Goal: Task Accomplishment & Management: Manage account settings

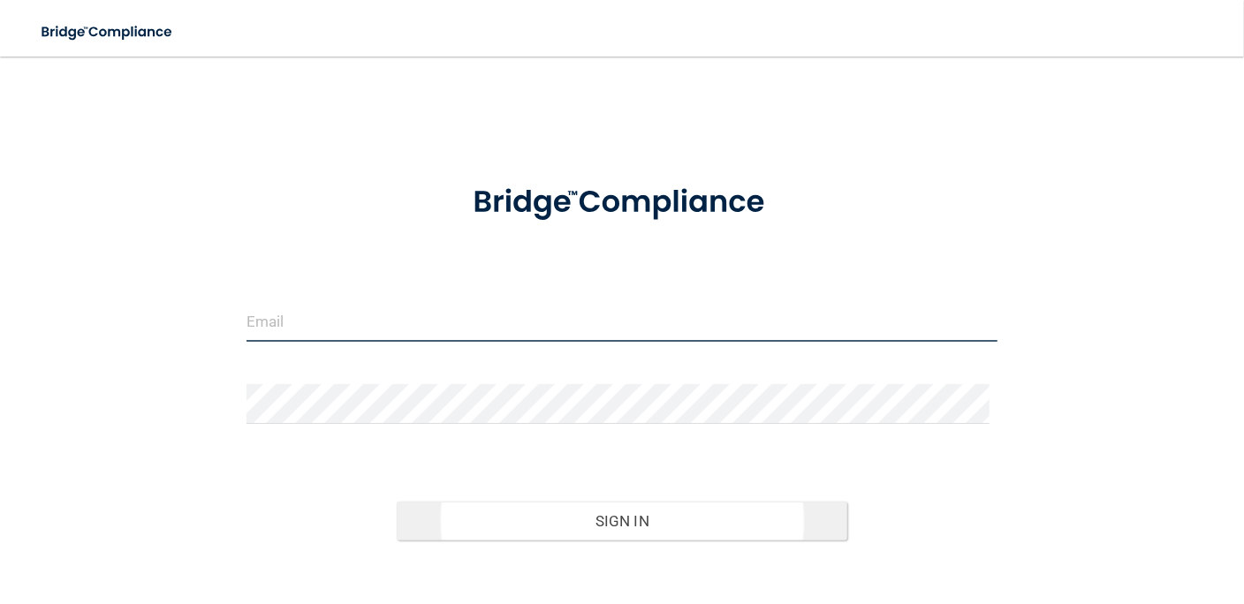
type input "[EMAIL_ADDRESS][DOMAIN_NAME]"
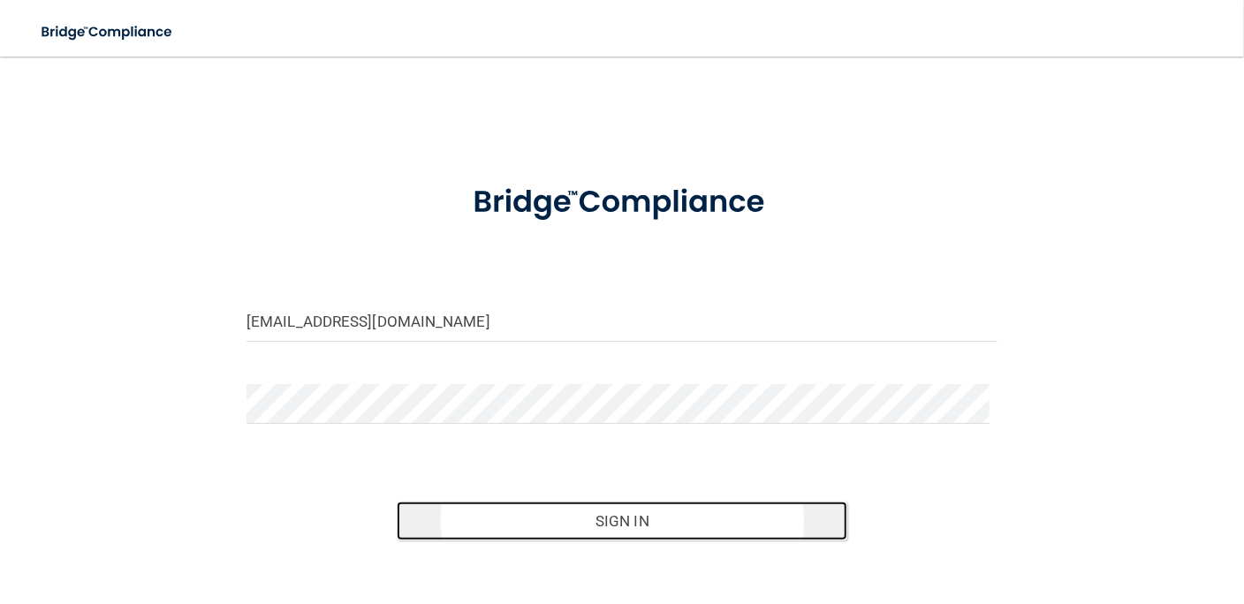
click at [621, 518] on button "Sign In" at bounding box center [622, 521] width 451 height 39
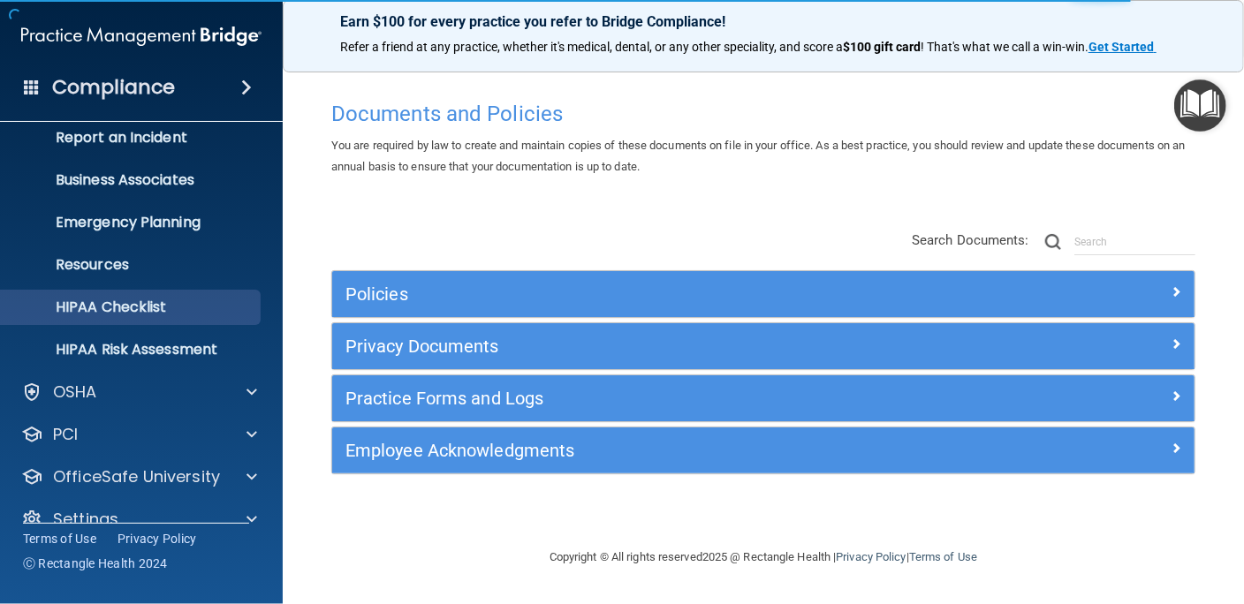
scroll to position [128, 0]
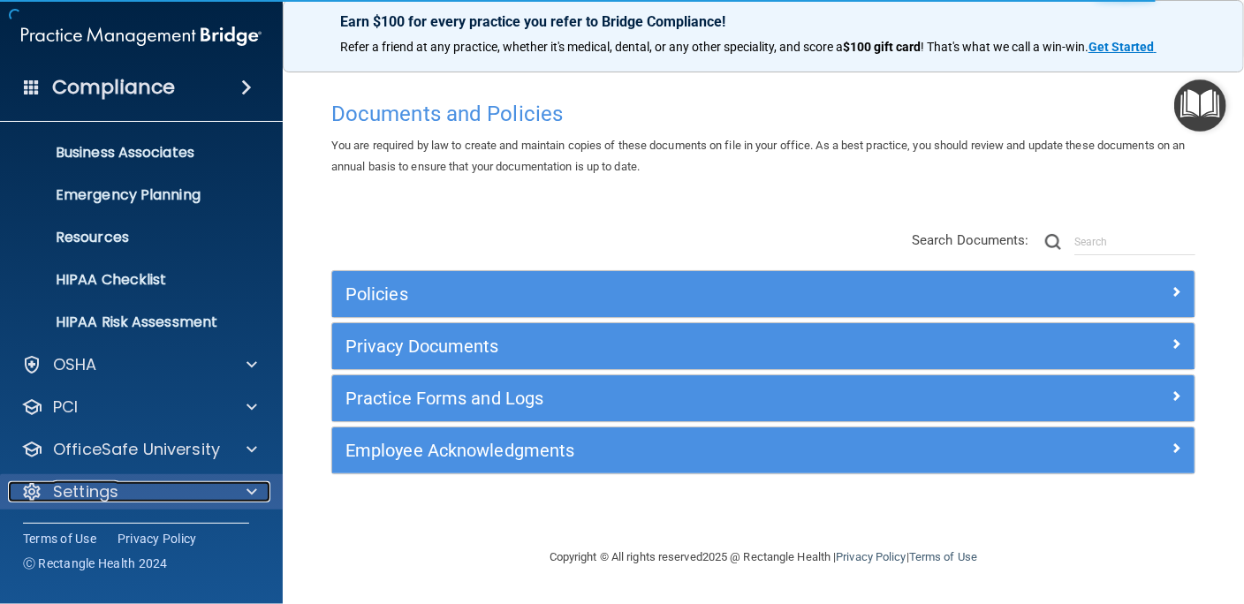
click at [104, 498] on p "Settings" at bounding box center [85, 491] width 65 height 21
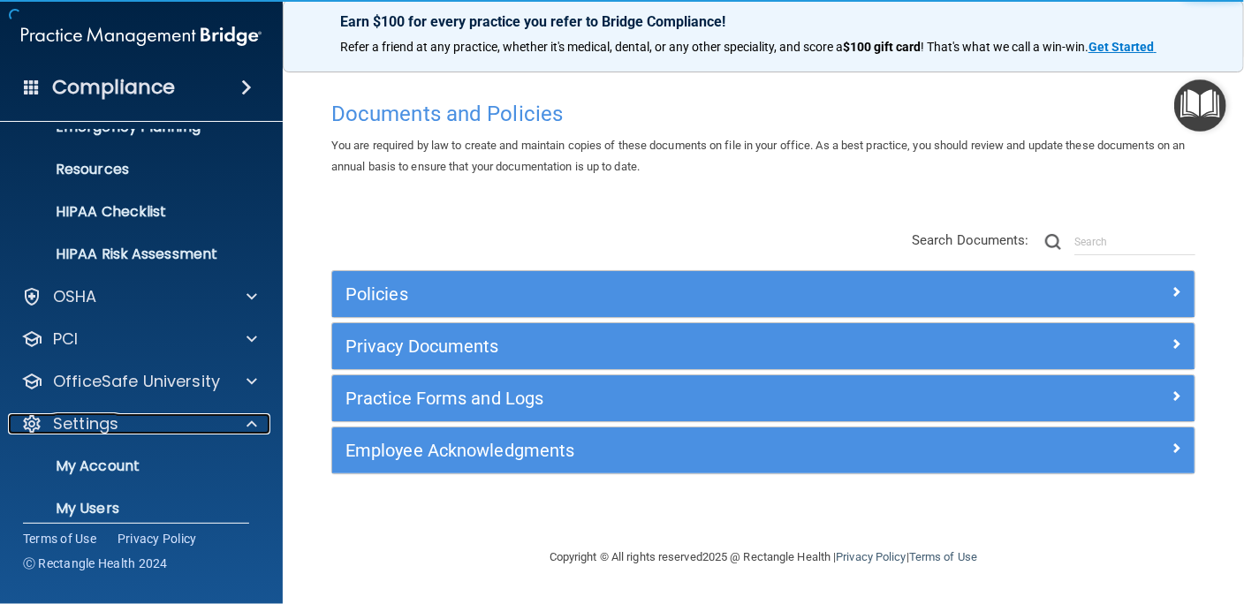
scroll to position [297, 0]
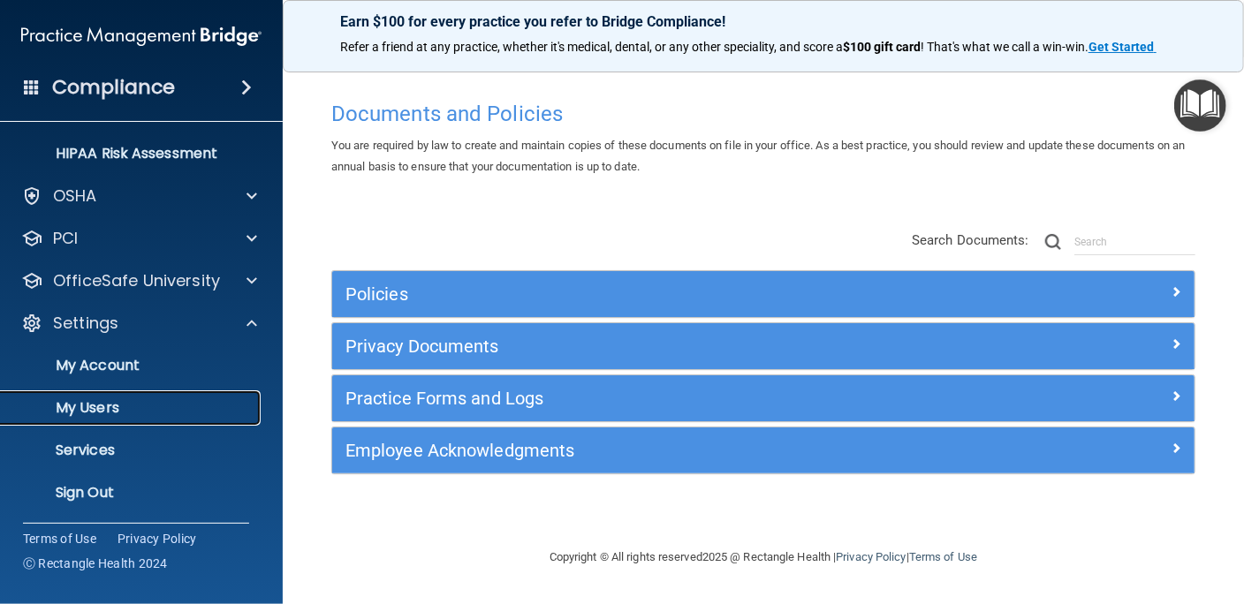
click at [92, 416] on p "My Users" at bounding box center [131, 408] width 241 height 18
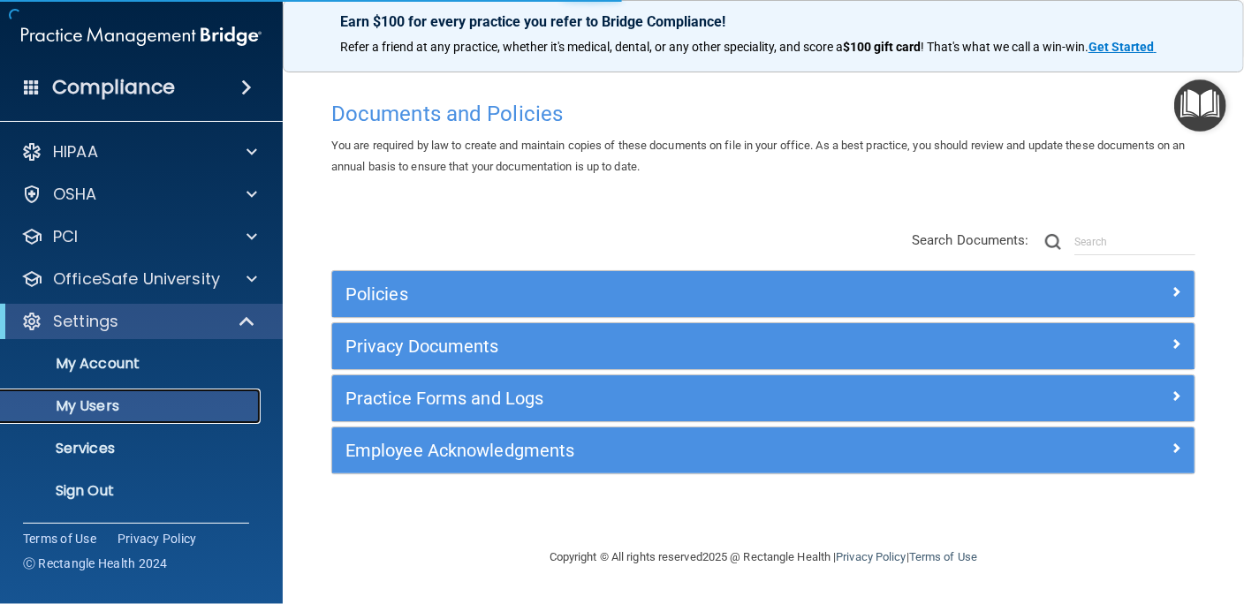
scroll to position [2, 0]
select select "20"
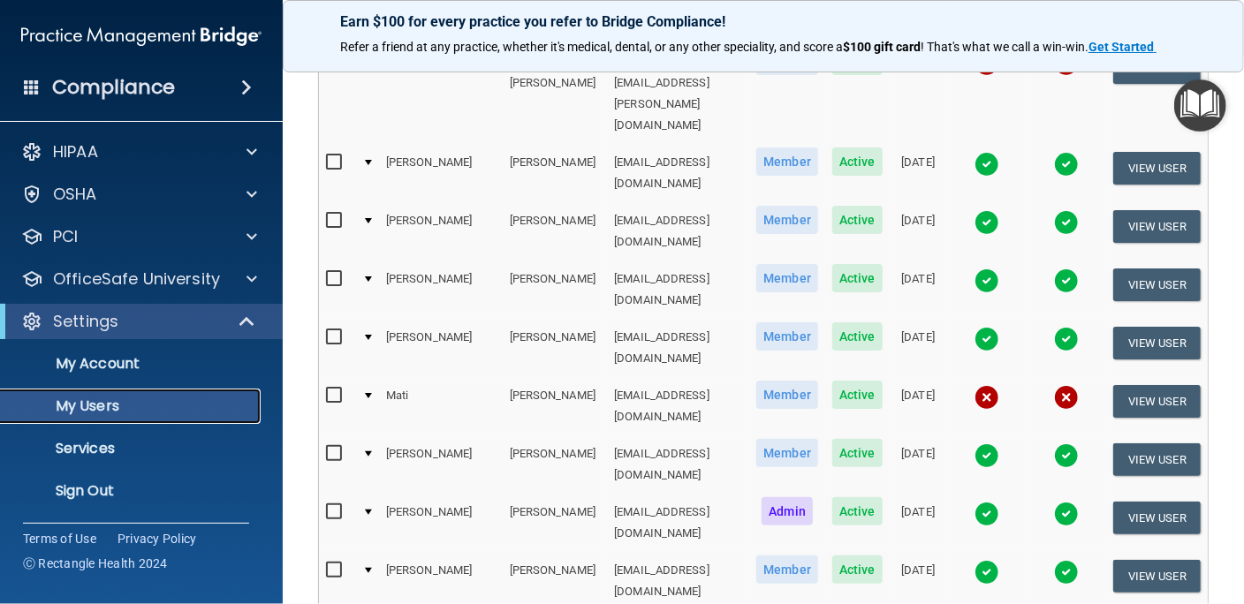
scroll to position [803, 0]
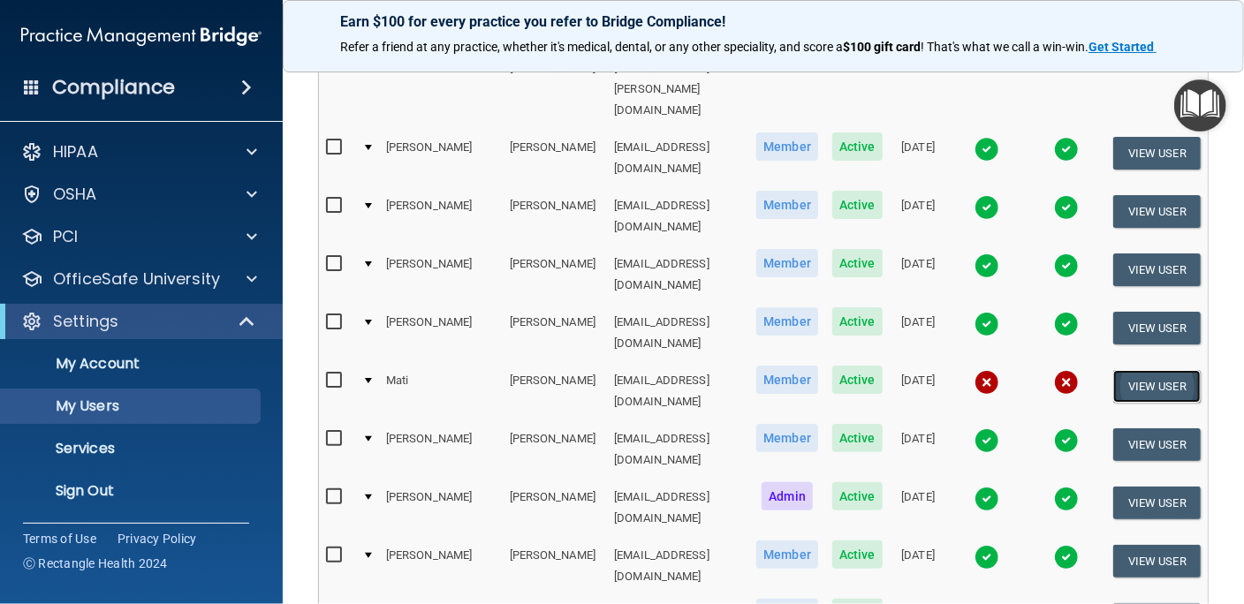
click at [1148, 370] on button "View User" at bounding box center [1156, 386] width 87 height 33
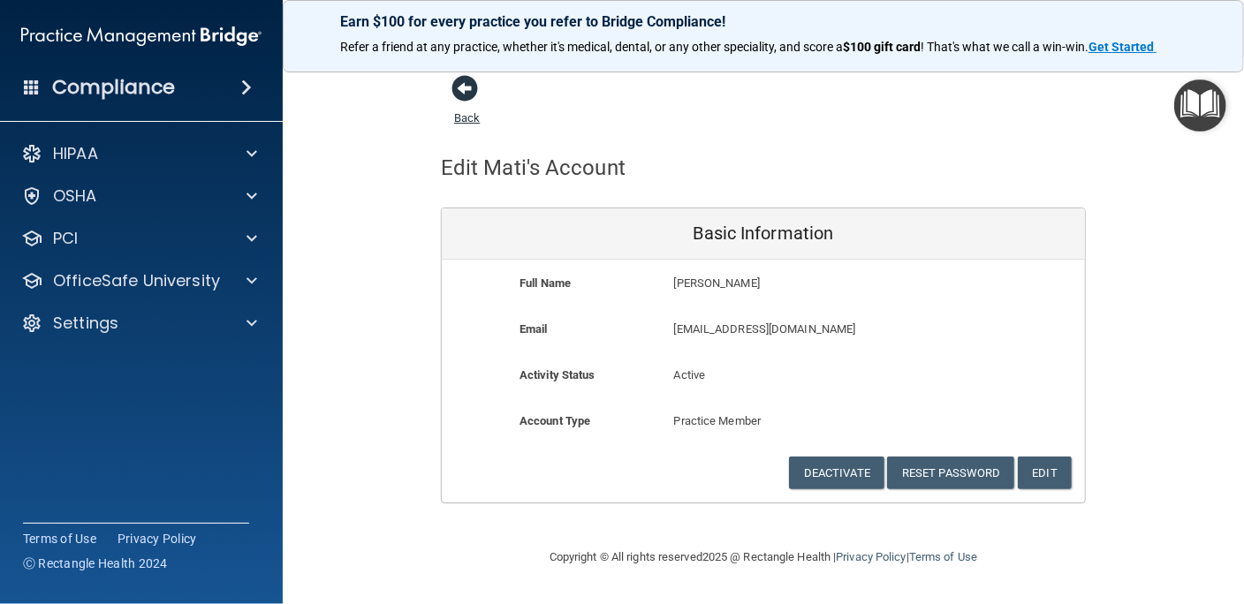
click at [467, 117] on link "Back" at bounding box center [467, 107] width 26 height 34
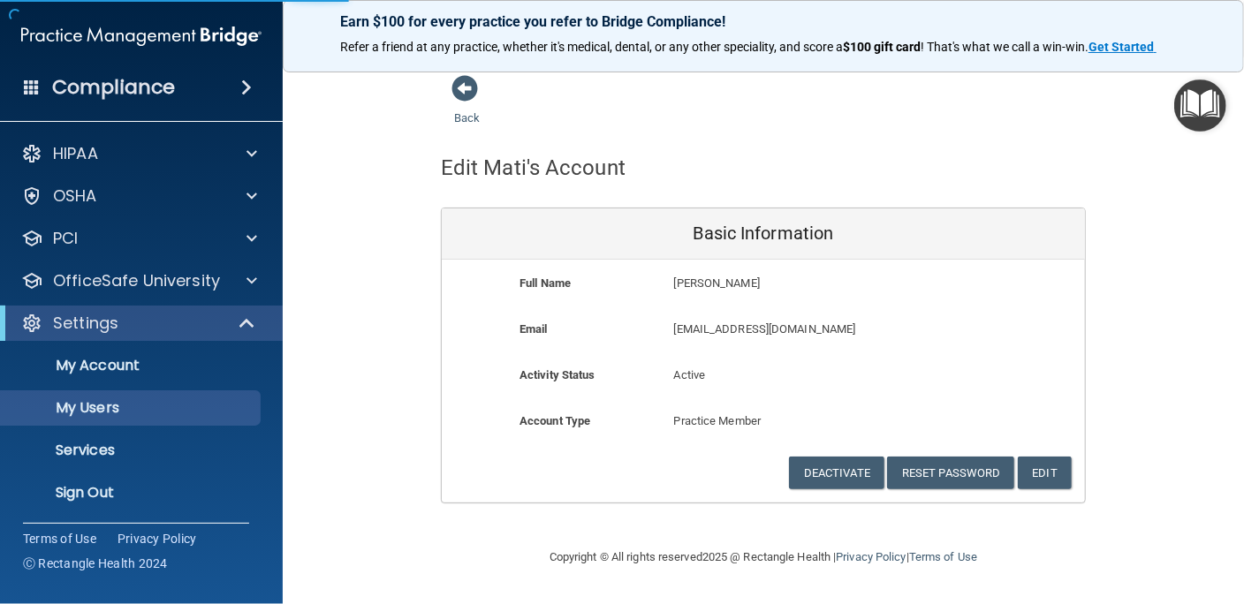
select select "20"
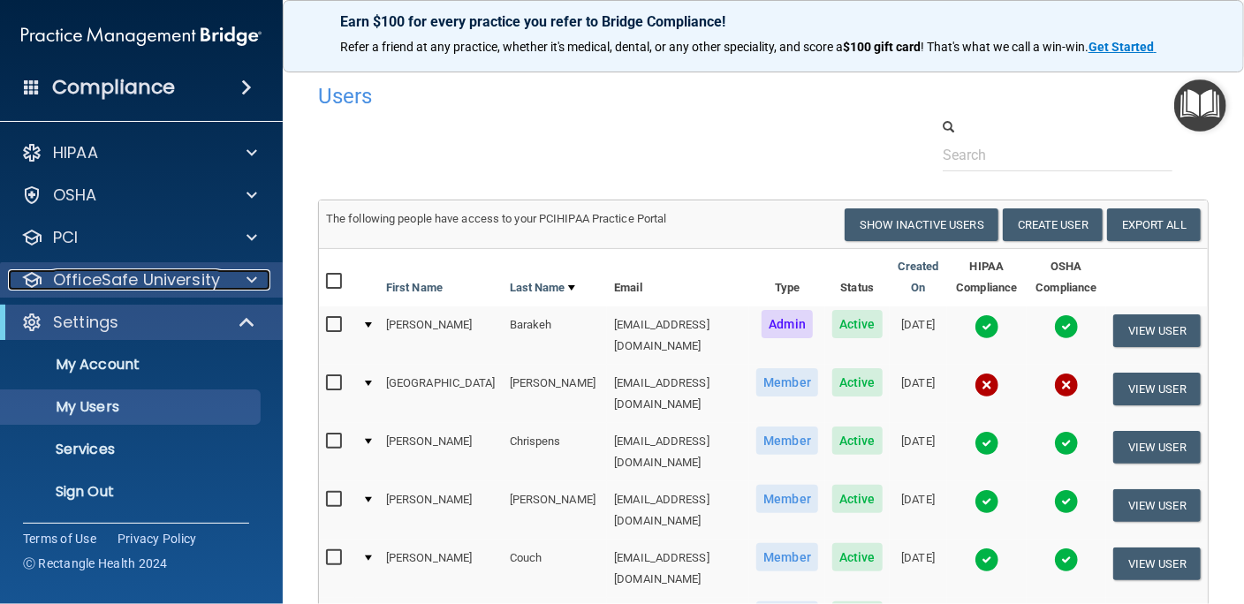
click at [157, 277] on p "OfficeSafe University" at bounding box center [136, 279] width 167 height 21
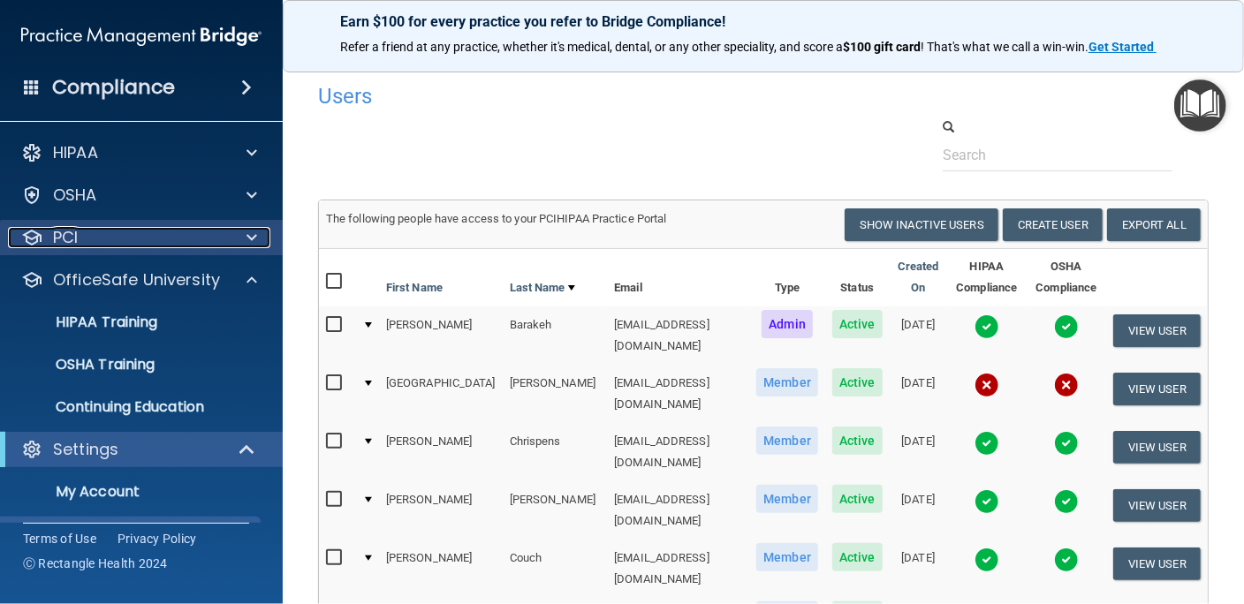
click at [140, 239] on div "PCI" at bounding box center [117, 237] width 219 height 21
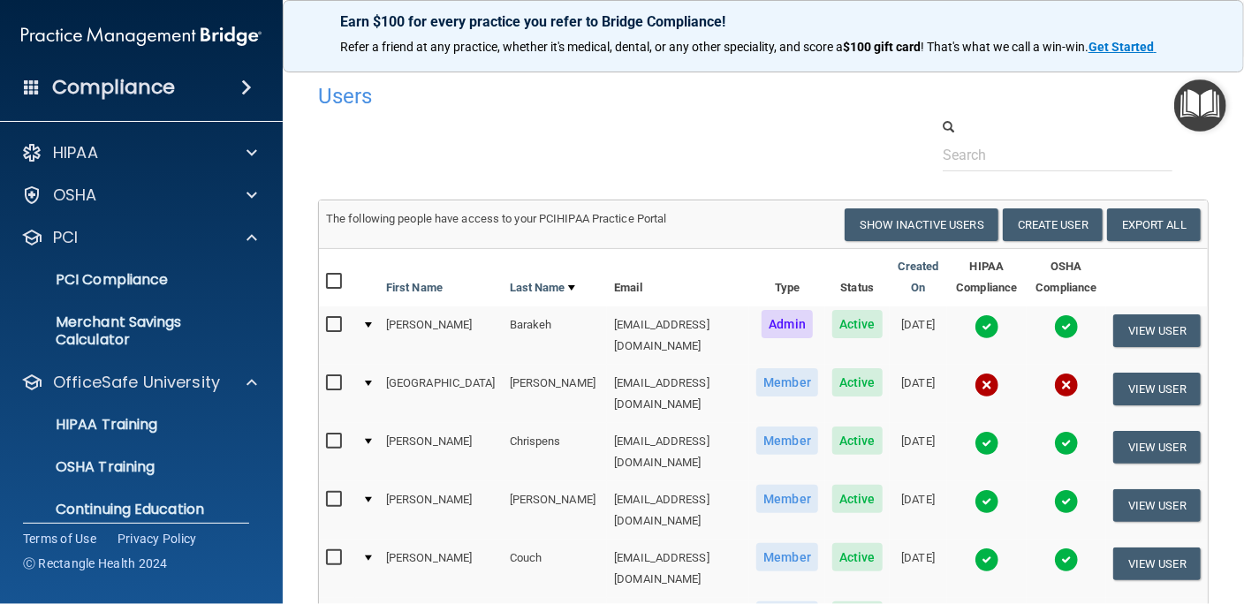
click at [242, 85] on span at bounding box center [246, 87] width 11 height 21
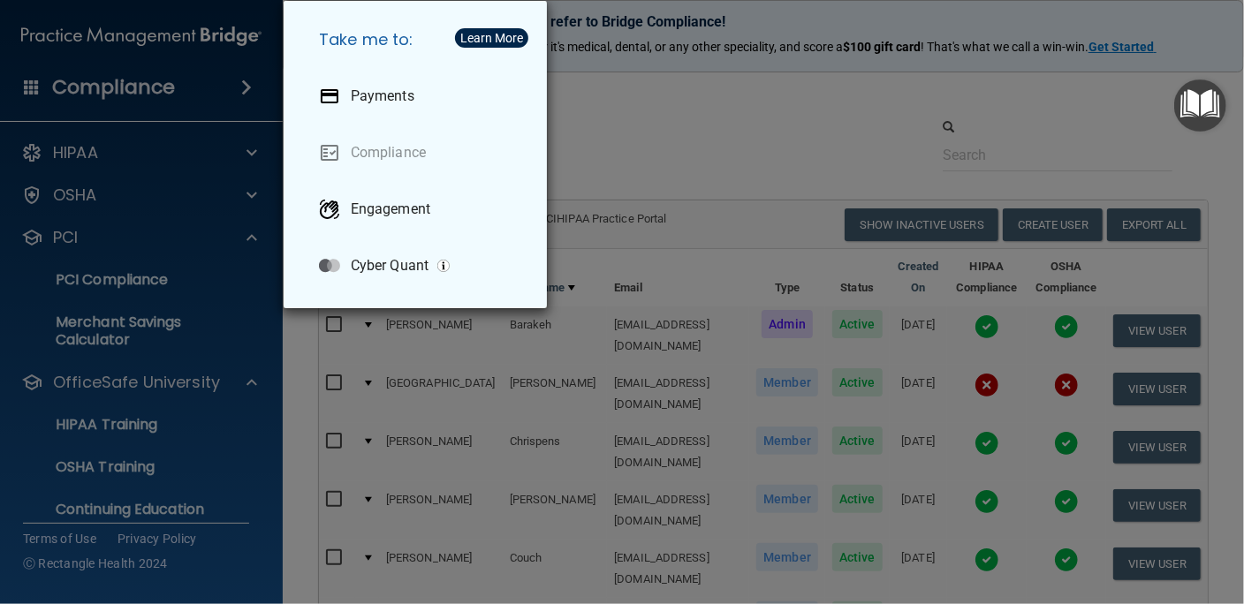
click at [242, 85] on div "Take me to: Payments Compliance Engagement Cyber Quant" at bounding box center [622, 302] width 1244 height 604
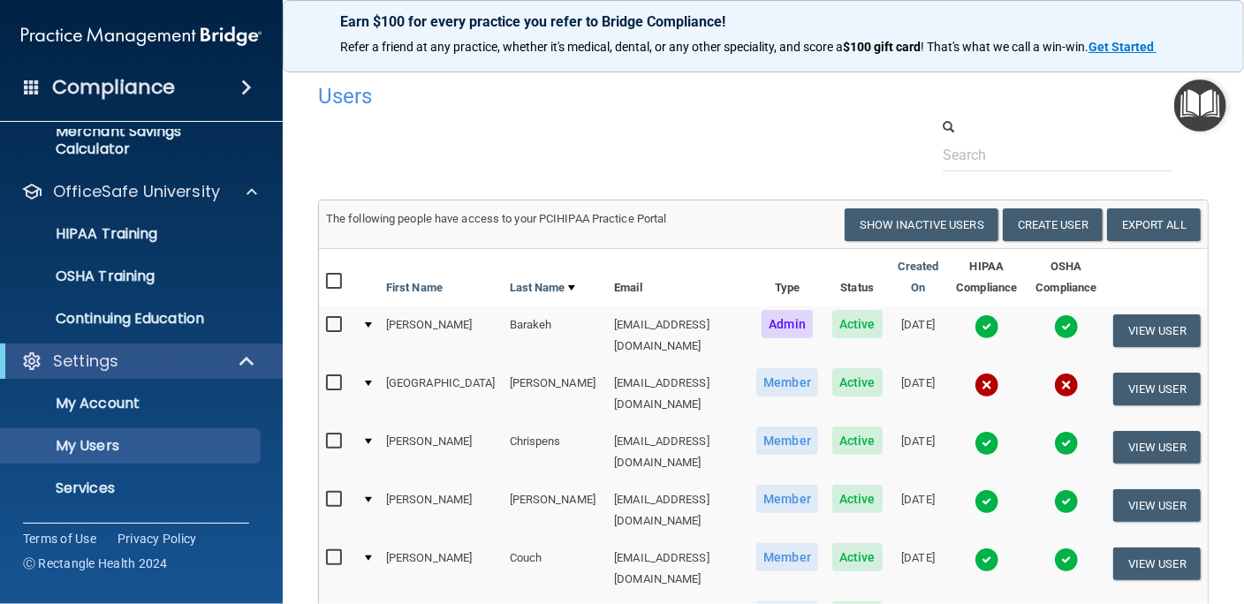
scroll to position [230, 0]
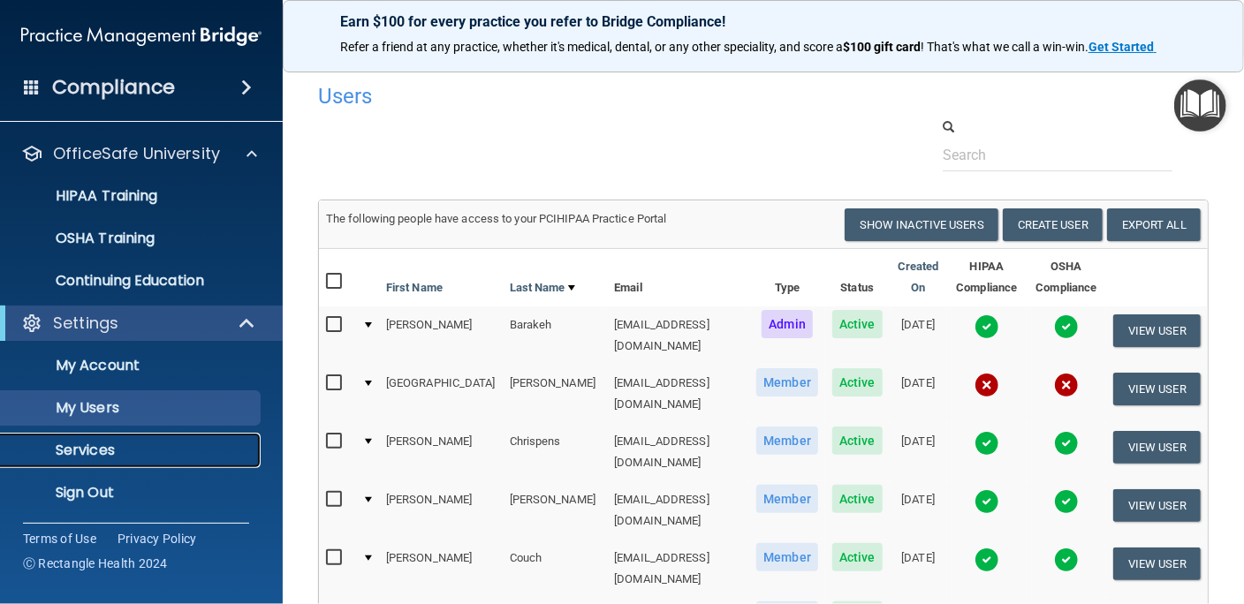
click at [102, 449] on p "Services" at bounding box center [131, 451] width 241 height 18
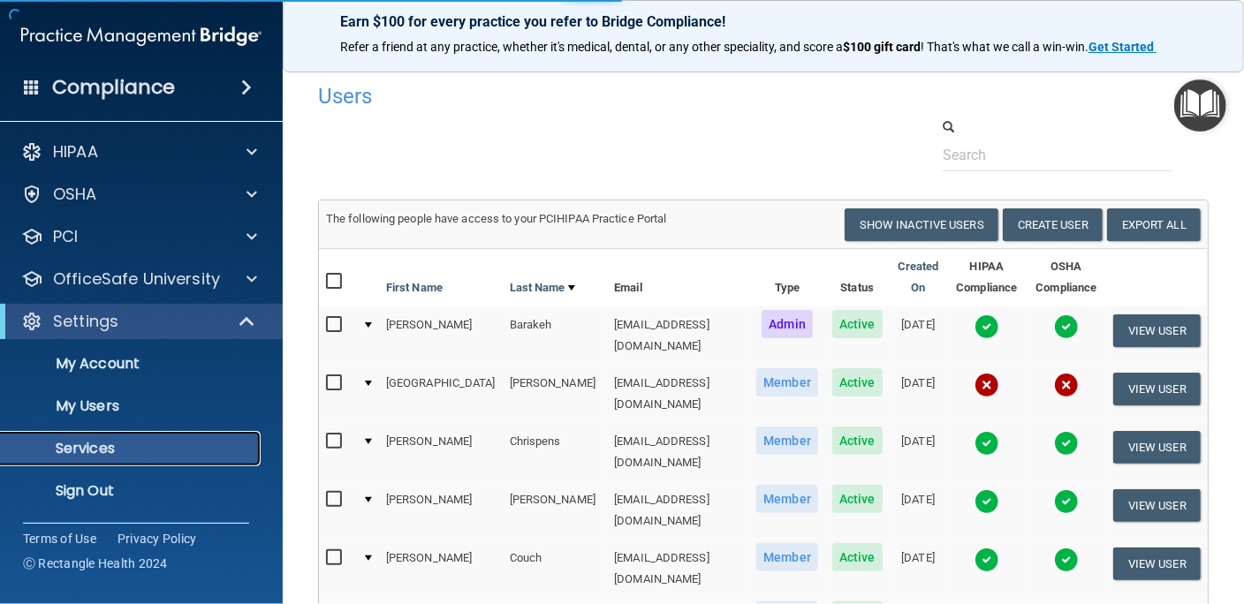
scroll to position [2, 0]
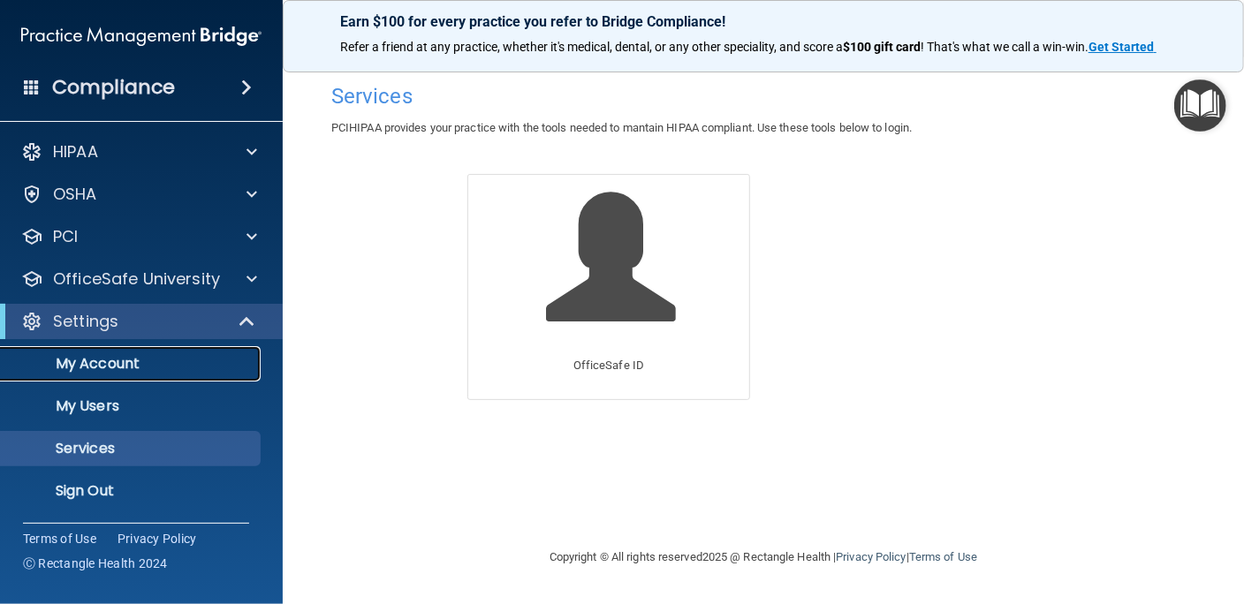
click at [96, 366] on p "My Account" at bounding box center [131, 364] width 241 height 18
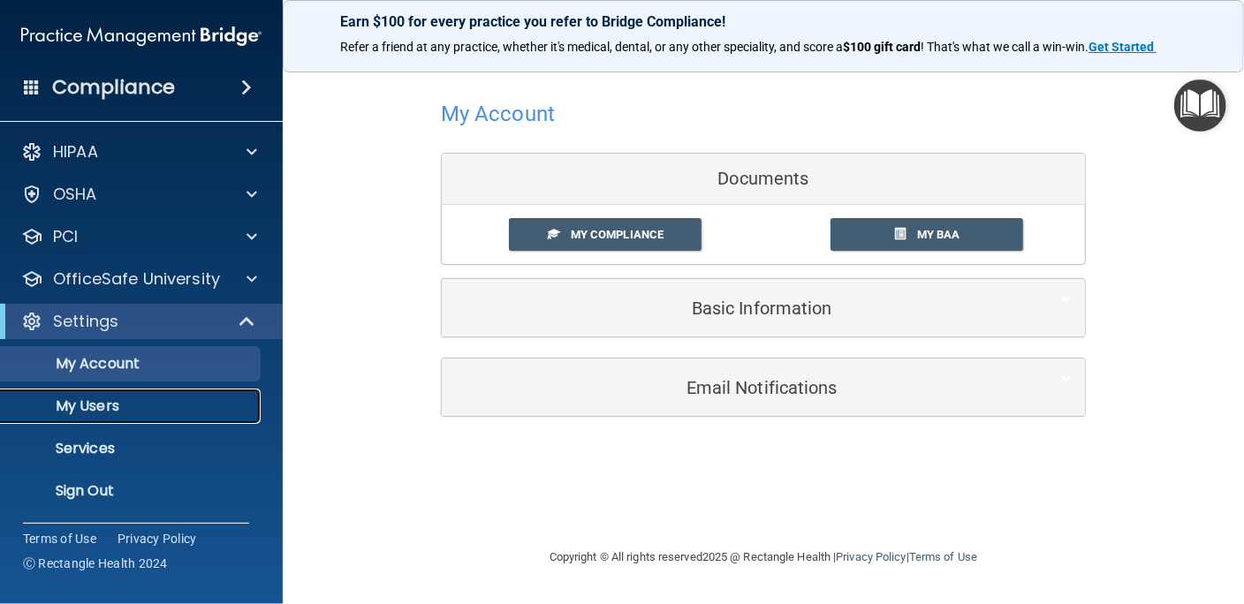
click at [117, 405] on p "My Users" at bounding box center [131, 407] width 241 height 18
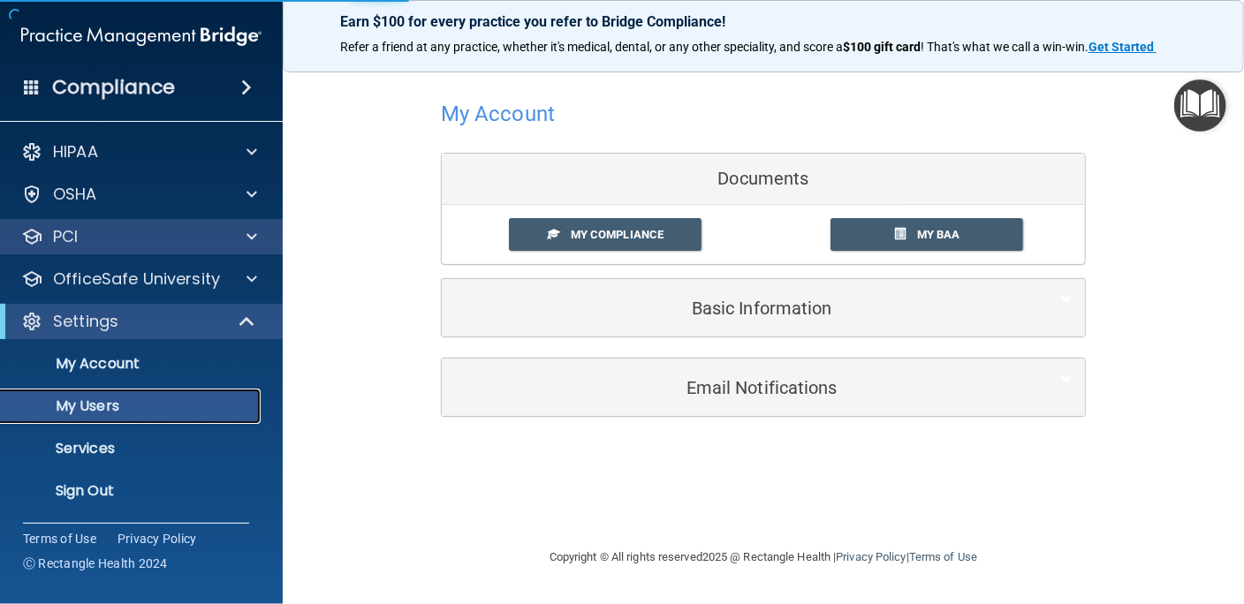
select select "20"
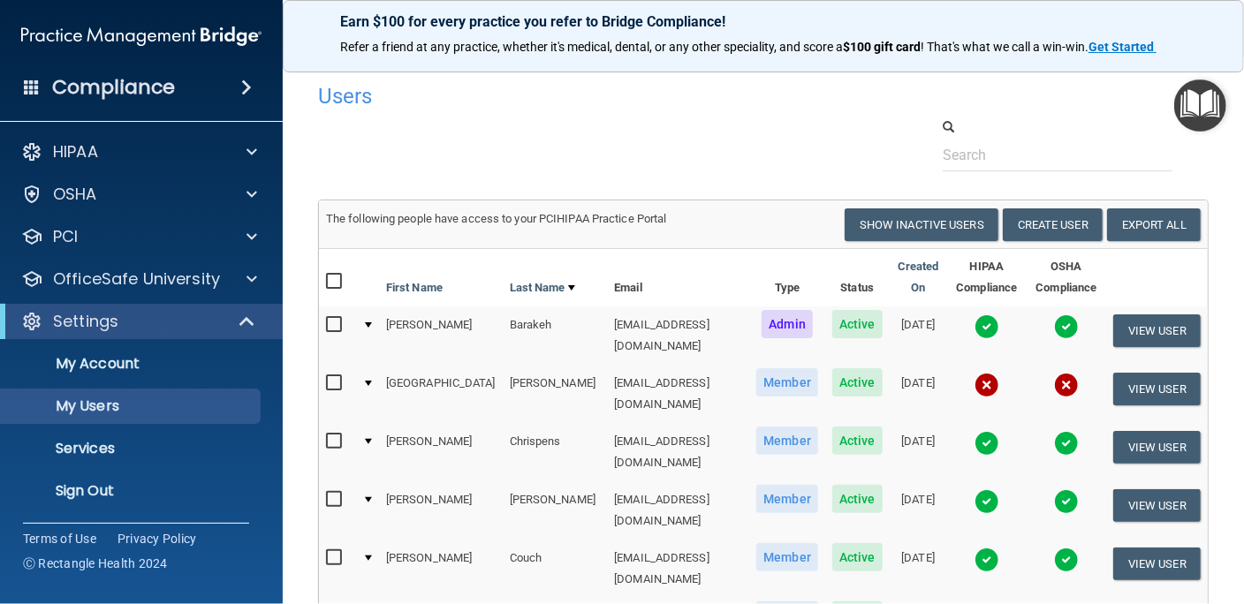
click at [1081, 95] on div "Users" at bounding box center [763, 95] width 917 height 43
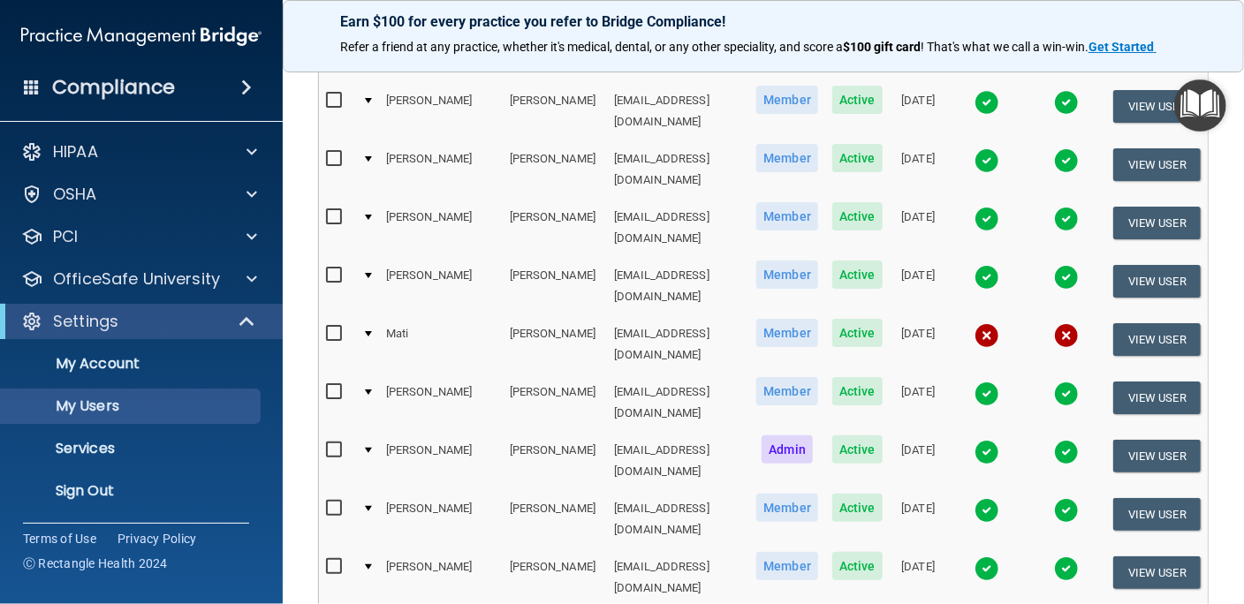
scroll to position [883, 0]
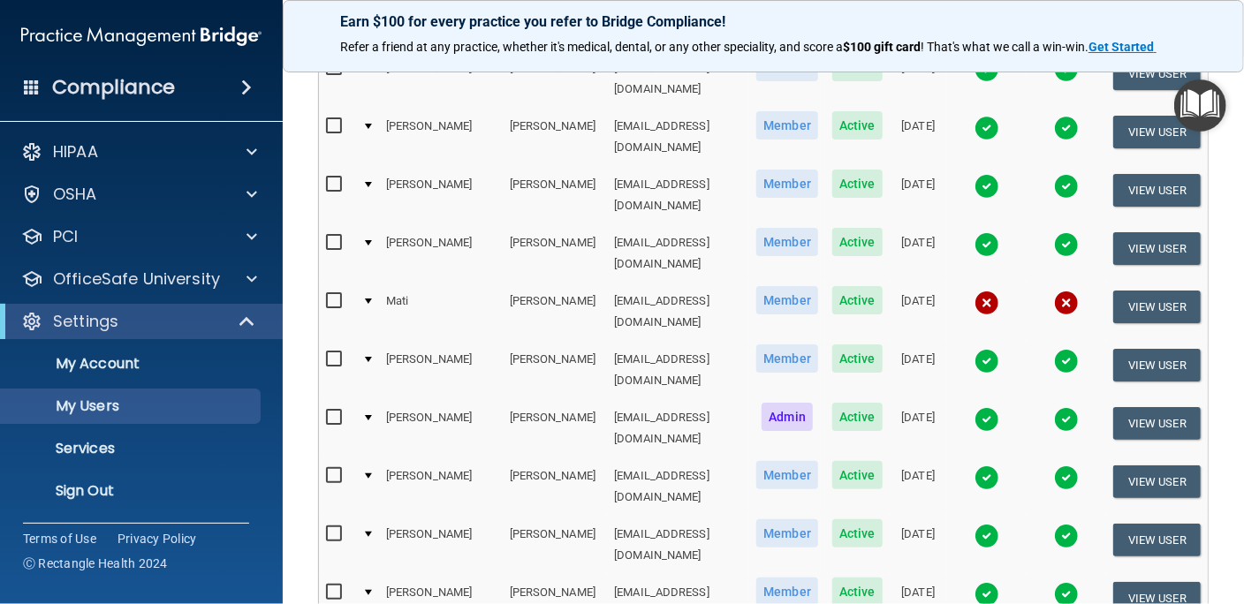
select select "20"
